Goal: Information Seeking & Learning: Learn about a topic

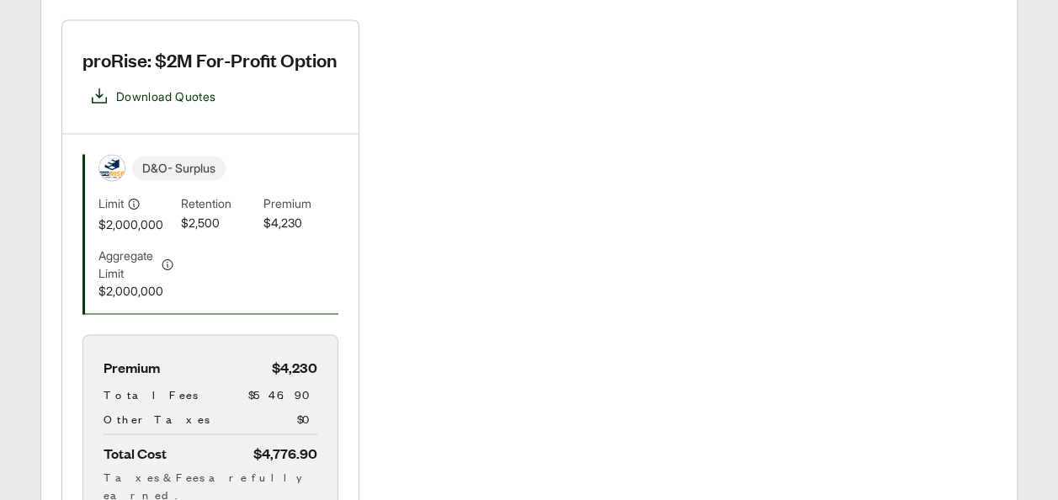
scroll to position [1288, 0]
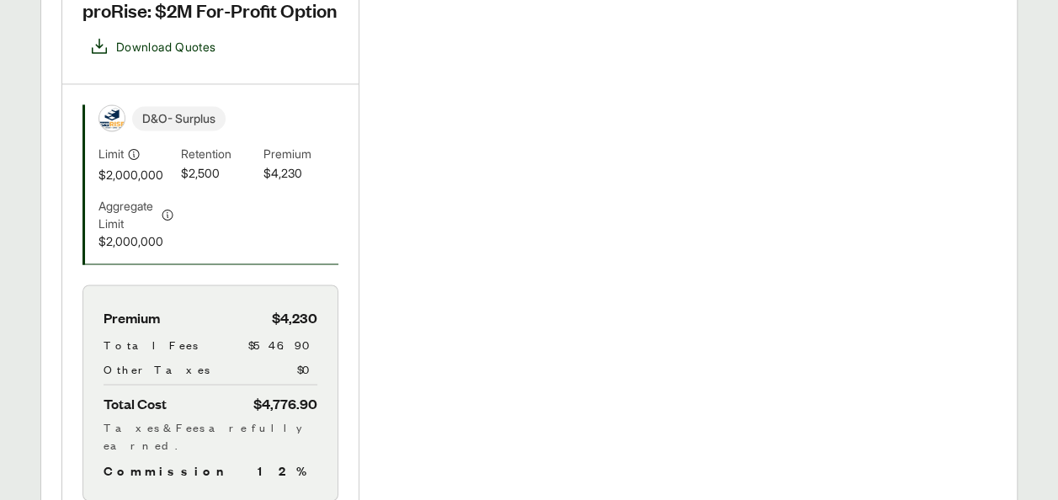
click at [226, 145] on span "Retention" at bounding box center [219, 154] width 76 height 19
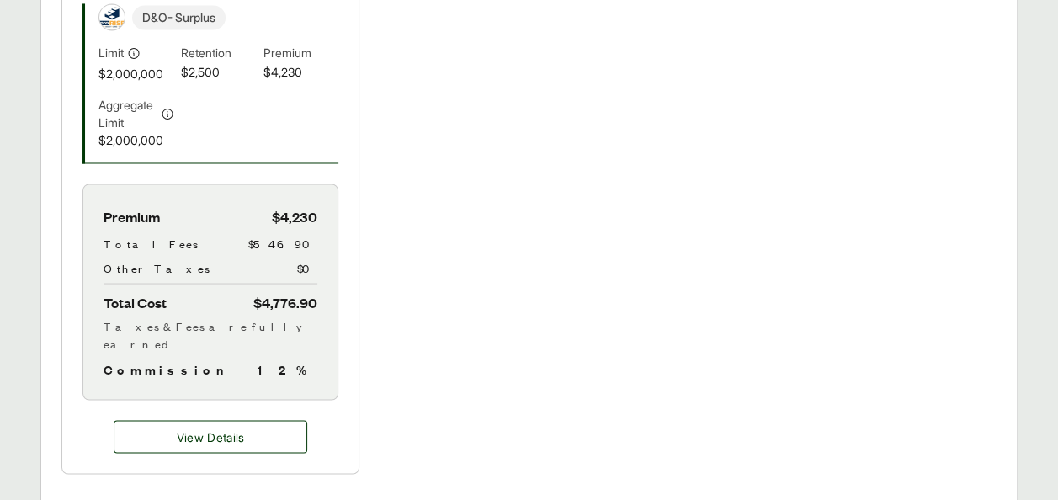
scroll to position [1355, 0]
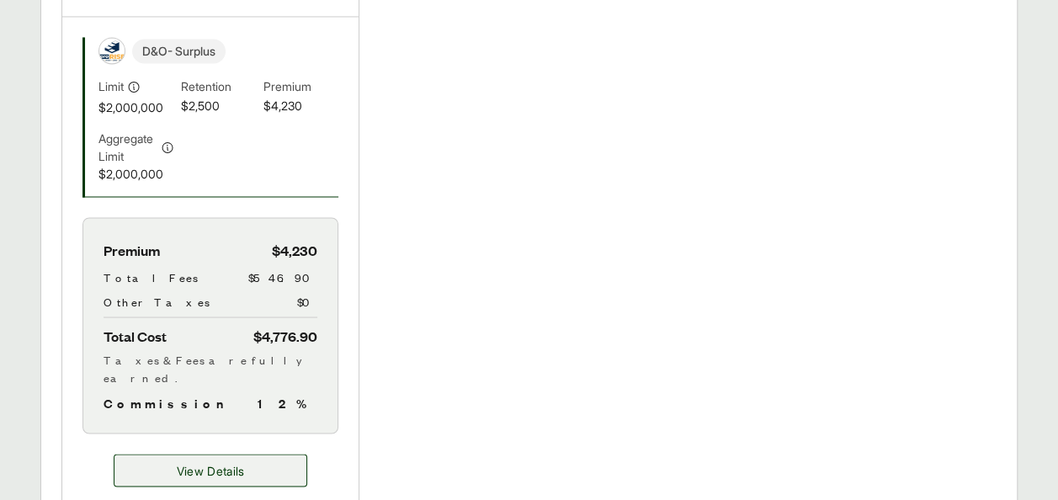
click at [210, 461] on span "View Details" at bounding box center [211, 470] width 68 height 18
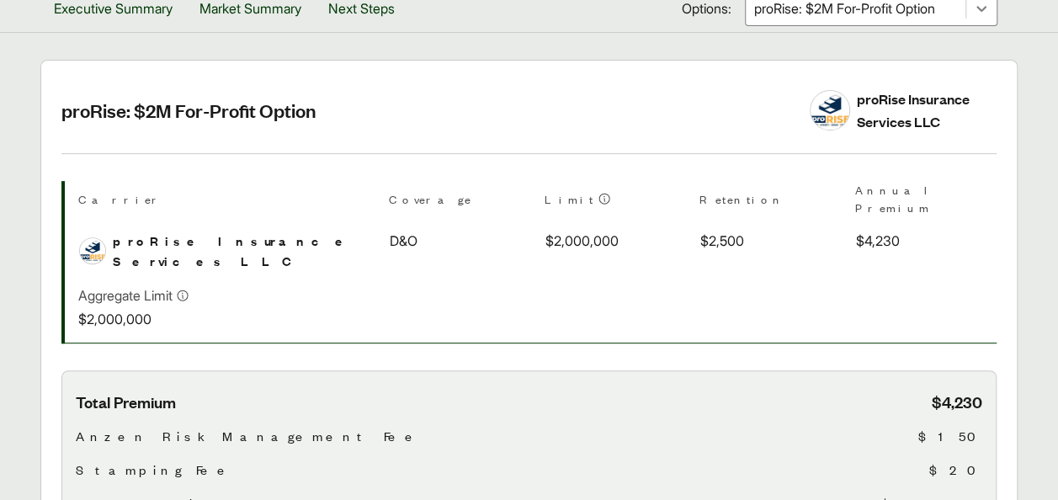
scroll to position [383, 0]
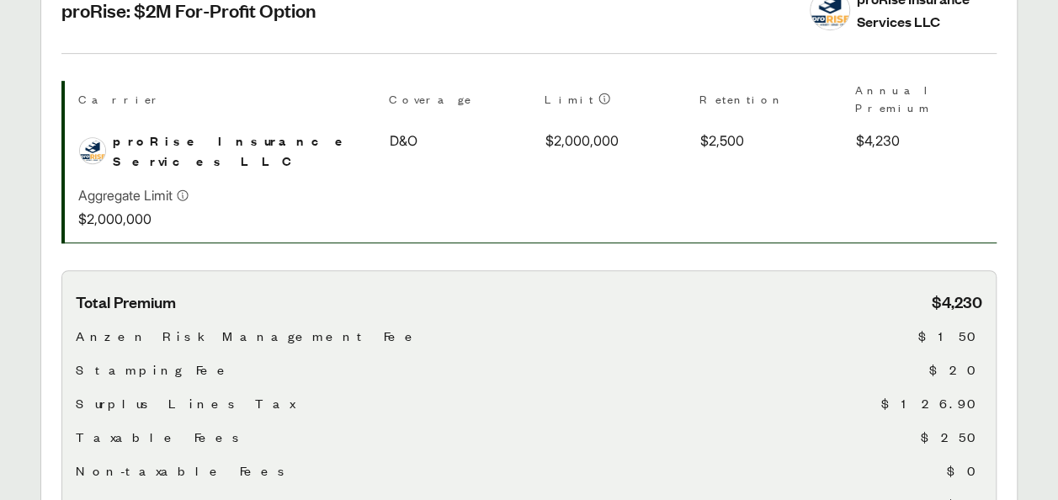
click at [978, 291] on span "$4,230" at bounding box center [957, 301] width 51 height 21
click at [973, 326] on span "$150" at bounding box center [951, 336] width 64 height 20
click at [701, 131] on span "$2,500" at bounding box center [723, 141] width 44 height 20
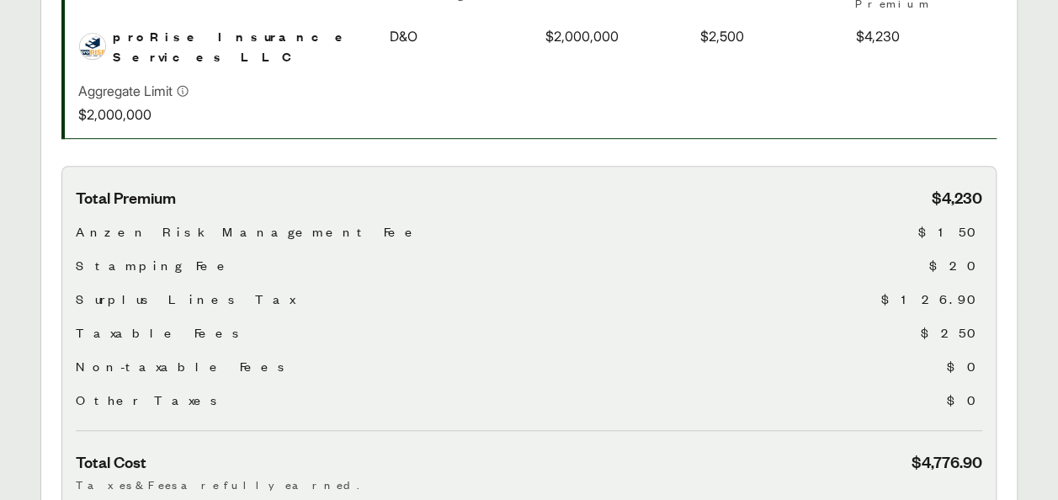
scroll to position [492, 0]
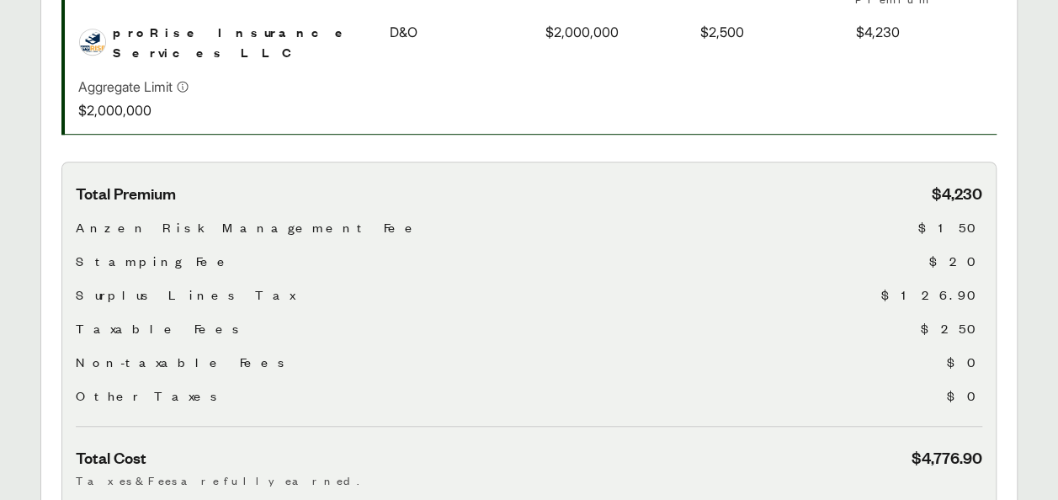
click at [978, 217] on span "$150" at bounding box center [951, 227] width 64 height 20
click at [969, 217] on span "$150" at bounding box center [951, 227] width 64 height 20
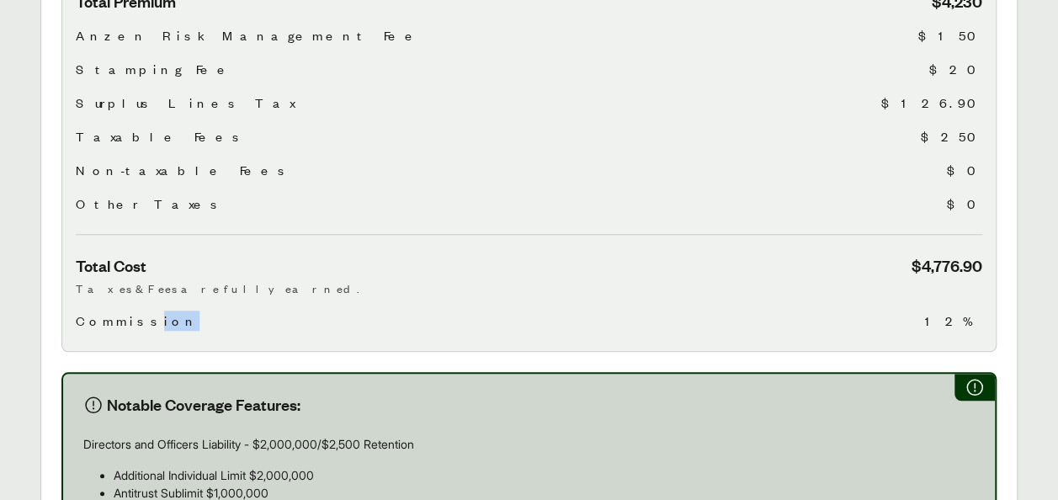
drag, startPoint x: 125, startPoint y: 289, endPoint x: 195, endPoint y: 295, distance: 69.3
click at [195, 311] on div "Commission 12%" at bounding box center [529, 321] width 907 height 20
drag, startPoint x: 195, startPoint y: 295, endPoint x: 338, endPoint y: 275, distance: 144.5
click at [338, 275] on div "Total Cost $4,776.90 Taxes & Fees are fully earned. Commission 12%" at bounding box center [529, 293] width 907 height 76
click at [124, 301] on div "Total Premium $4,230 Anzen Risk Management Fee $150 Stamping Fee $20 Surplus Li…" at bounding box center [529, 161] width 936 height 382
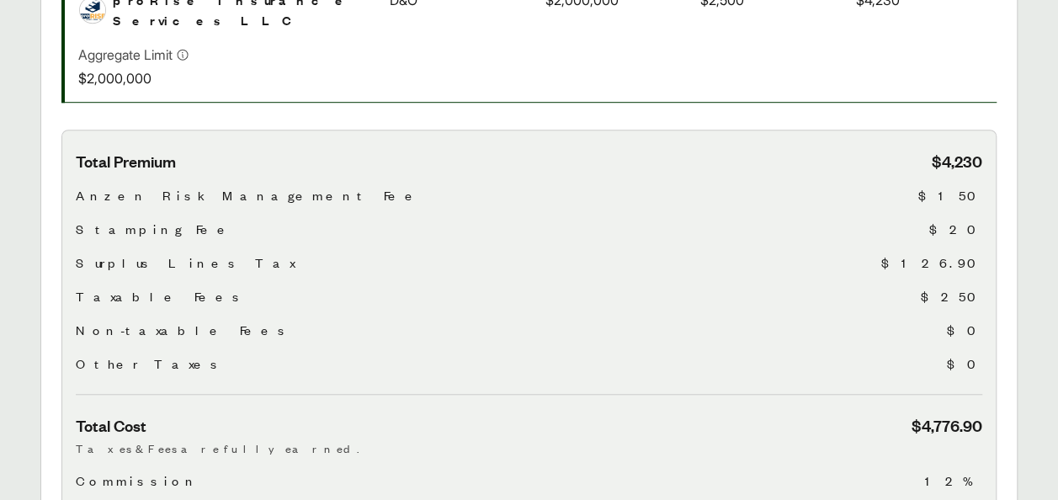
scroll to position [520, 0]
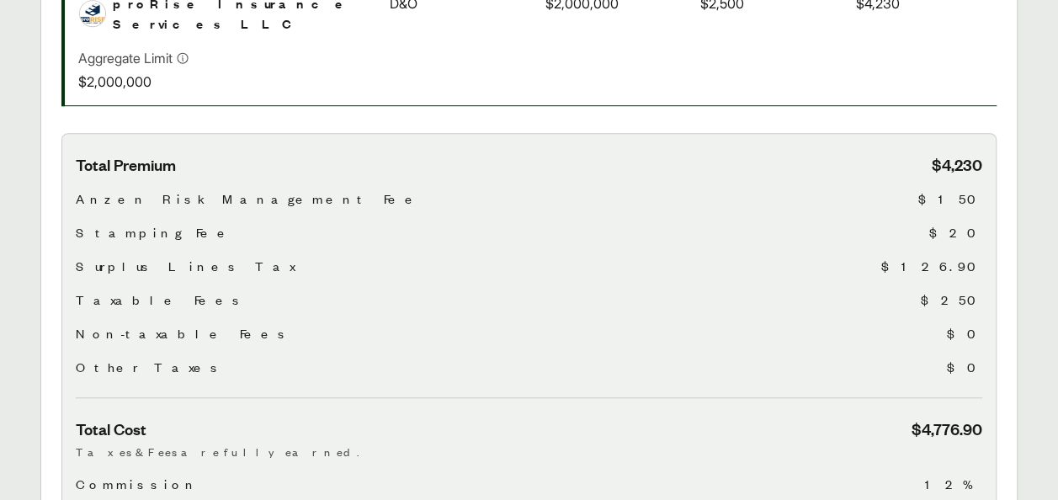
click at [966, 189] on span "$150" at bounding box center [951, 199] width 64 height 20
drag, startPoint x: 966, startPoint y: 168, endPoint x: 860, endPoint y: 177, distance: 106.4
click at [860, 177] on div "Total Premium $4,230 Anzen Risk Management Fee $150 Stamping Fee $20 Surplus Li…" at bounding box center [529, 276] width 907 height 244
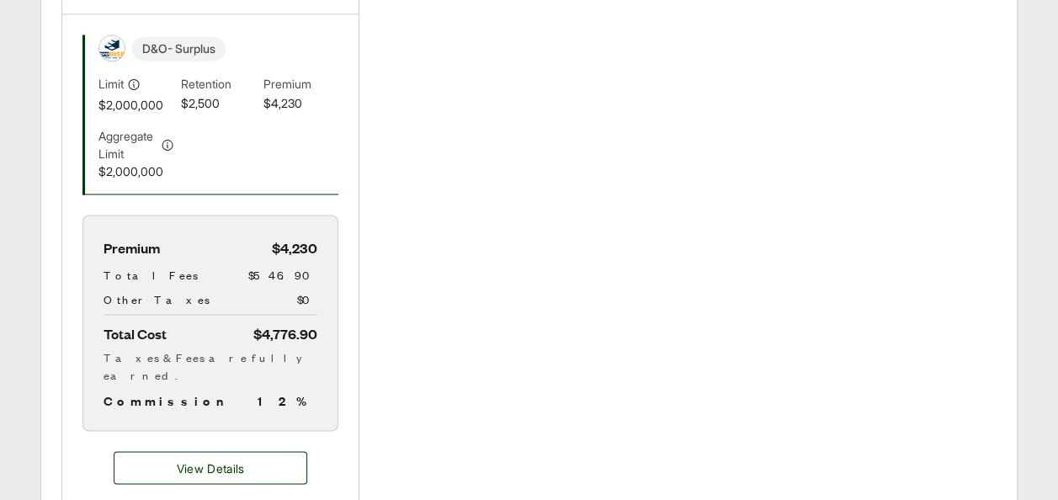
scroll to position [1368, 0]
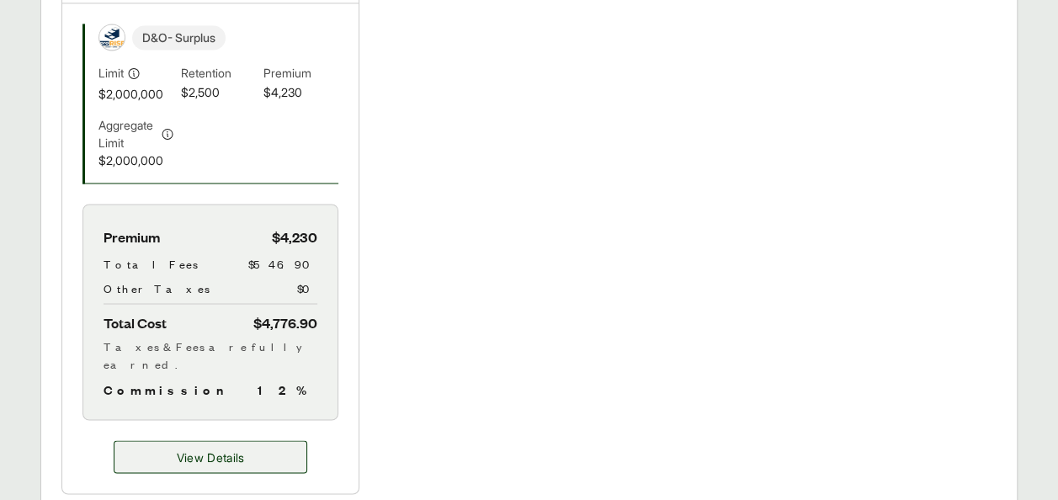
click at [190, 448] on span "View Details" at bounding box center [211, 457] width 68 height 18
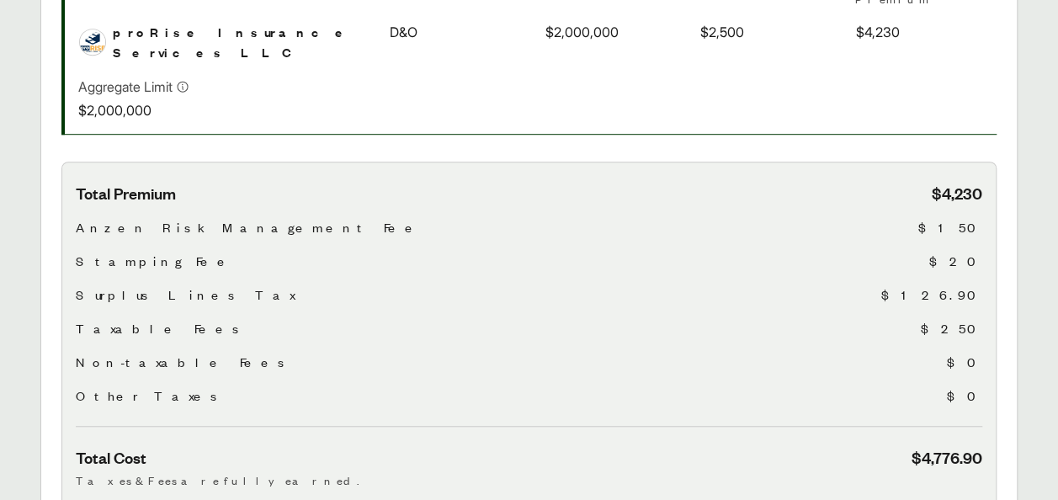
scroll to position [519, 0]
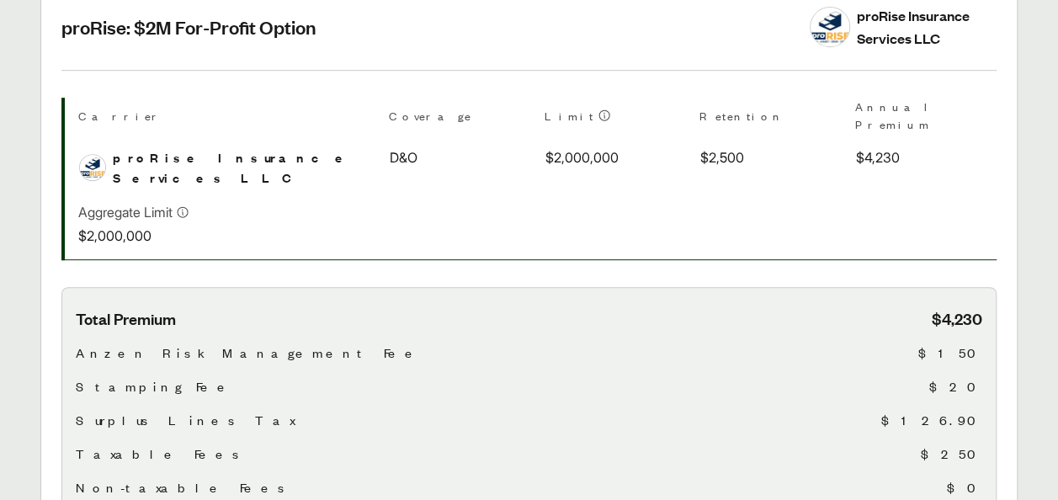
scroll to position [519, 0]
